Goal: Information Seeking & Learning: Learn about a topic

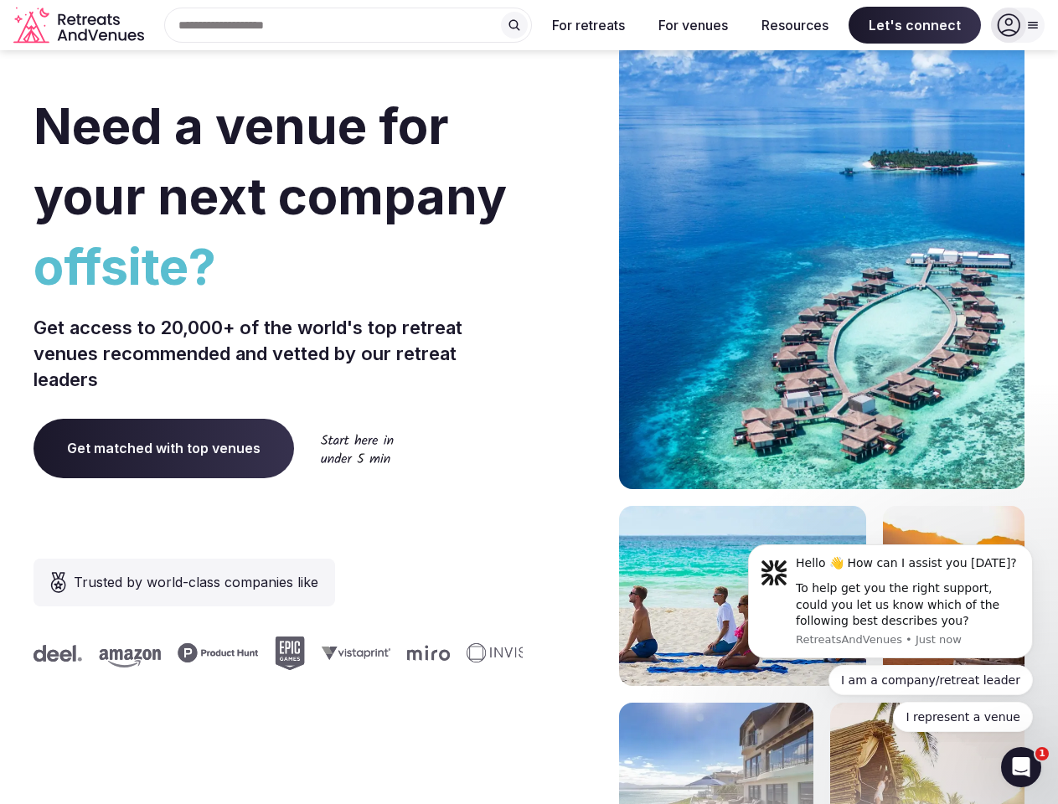
click at [529, 402] on div "Need a venue for your next company offsite? Get access to 20,000+ of the world'…" at bounding box center [529, 501] width 991 height 1009
click at [348, 25] on div "Search Popular Destinations [GEOGRAPHIC_DATA], [GEOGRAPHIC_DATA] [GEOGRAPHIC_DA…" at bounding box center [341, 25] width 381 height 35
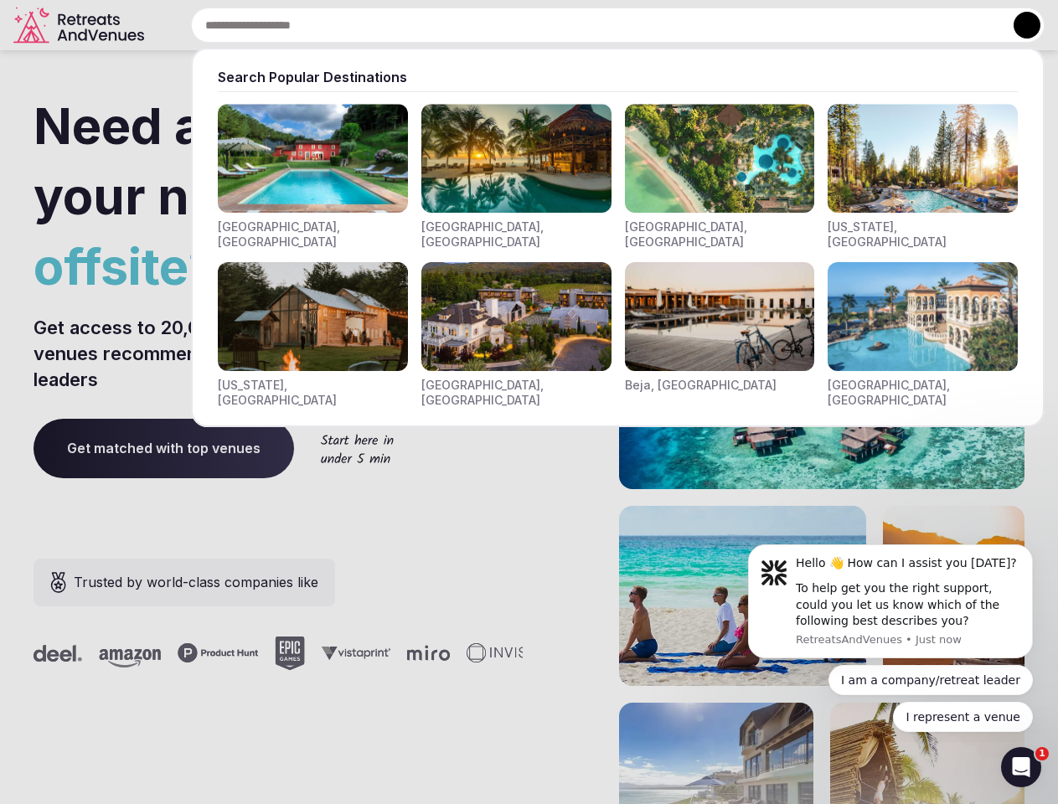
click at [514, 25] on input "text" at bounding box center [617, 25] width 853 height 35
click at [589, 25] on input "text" at bounding box center [617, 25] width 853 height 35
click at [693, 25] on input "text" at bounding box center [617, 25] width 853 height 35
click at [795, 25] on input "text" at bounding box center [617, 25] width 853 height 35
click at [915, 25] on input "text" at bounding box center [617, 25] width 853 height 35
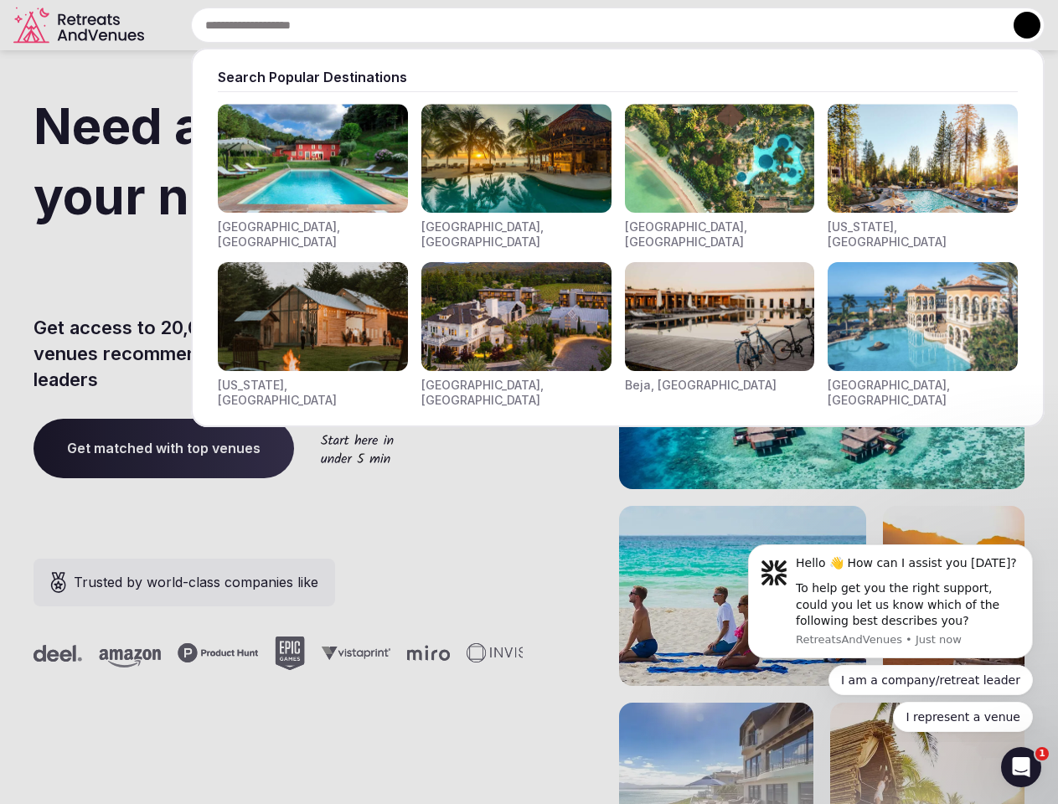
click at [1018, 25] on button at bounding box center [1026, 25] width 27 height 27
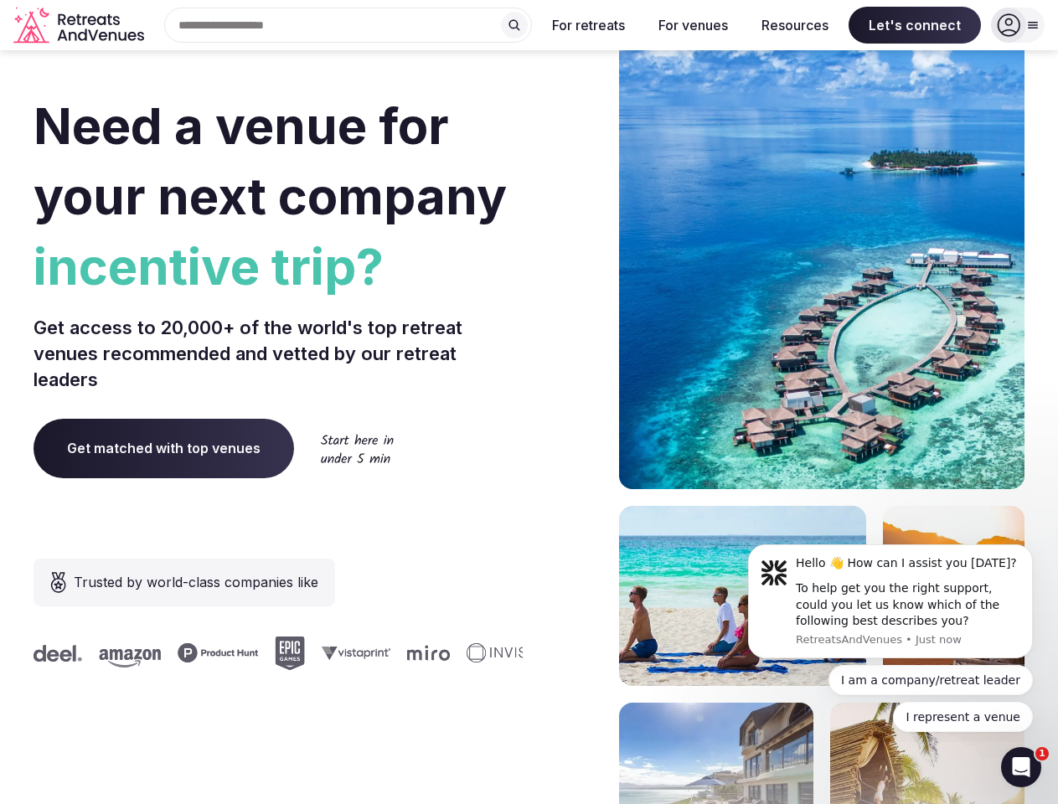
click at [890, 601] on div "To help get you the right support, could you let us know which of the following…" at bounding box center [908, 604] width 224 height 49
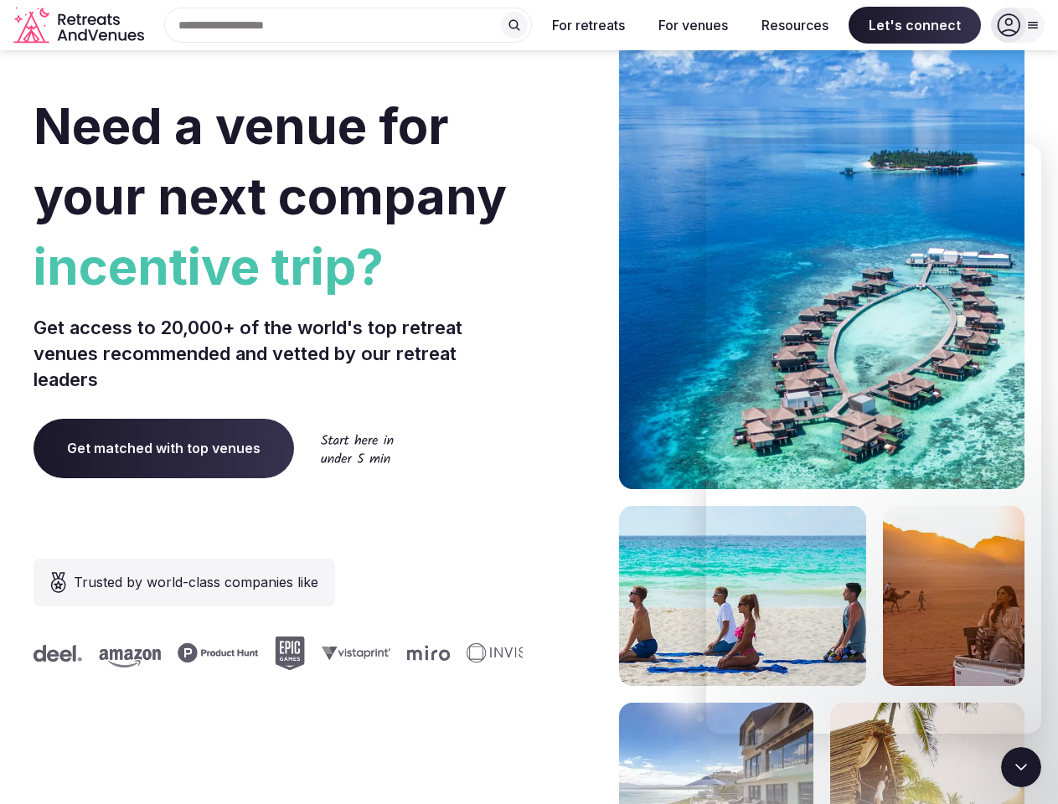
click at [1036, 549] on section "Need a venue for your next company incentive trip? Get access to 20,000+ of the…" at bounding box center [529, 501] width 1058 height 1009
